Goal: Information Seeking & Learning: Learn about a topic

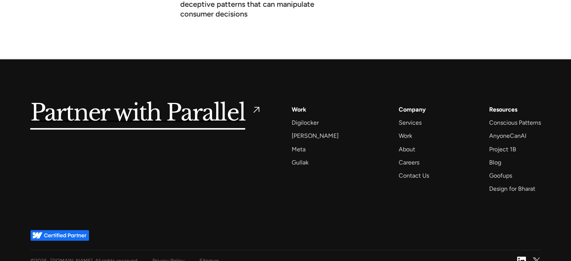
scroll to position [2962, 0]
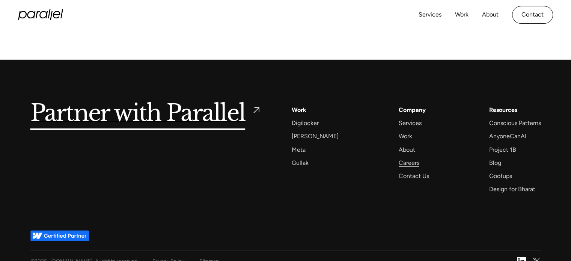
click at [400, 158] on div "Careers" at bounding box center [409, 163] width 21 height 10
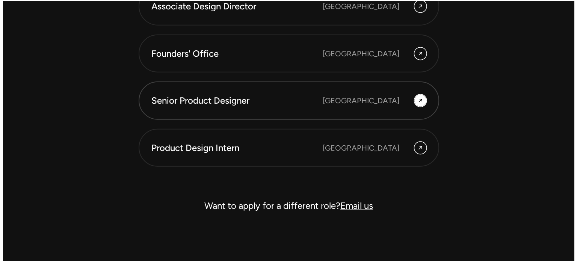
scroll to position [2203, 0]
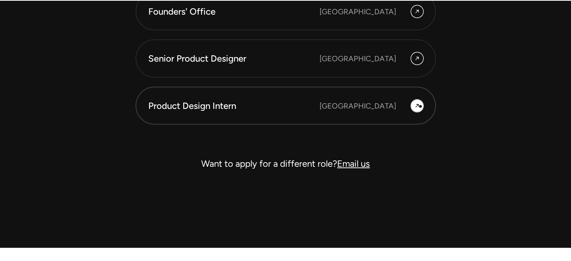
click at [421, 106] on div at bounding box center [417, 106] width 12 height 12
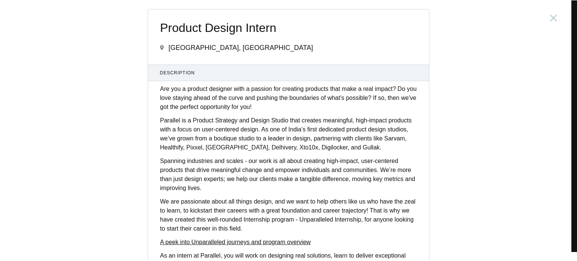
click at [106, 63] on div "Product Design Intern [GEOGRAPHIC_DATA], [GEOGRAPHIC_DATA] Description Are you …" at bounding box center [288, 130] width 577 height 261
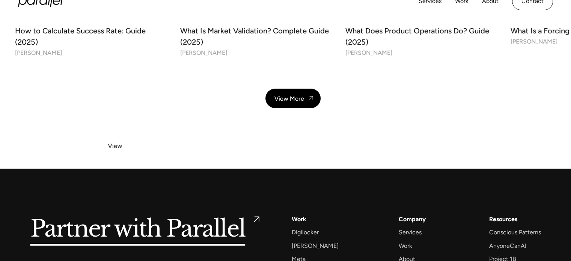
scroll to position [2245, 0]
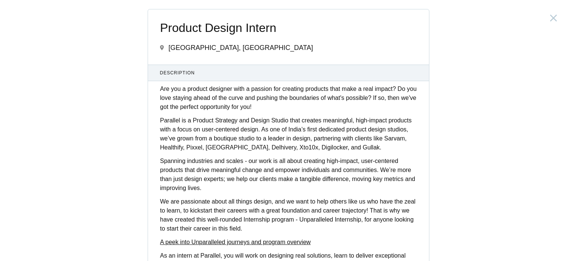
scroll to position [200, 0]
